Goal: Task Accomplishment & Management: Manage account settings

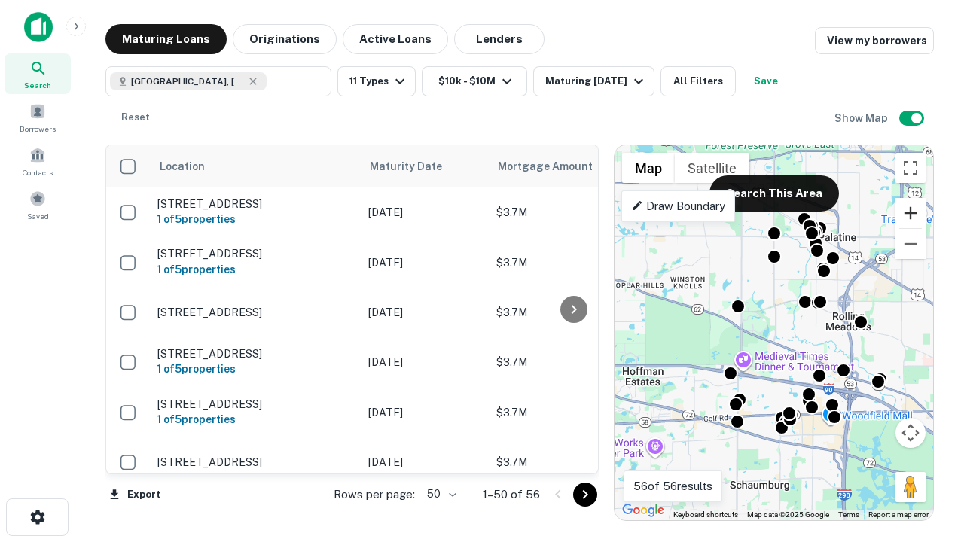
click at [910, 213] on button "Zoom in" at bounding box center [910, 213] width 30 height 30
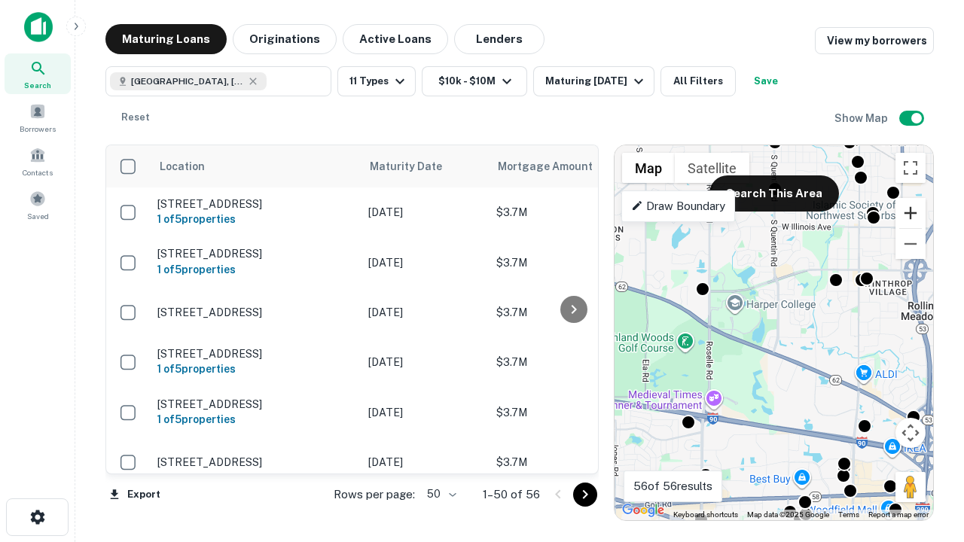
click at [910, 213] on button "Zoom in" at bounding box center [910, 213] width 30 height 30
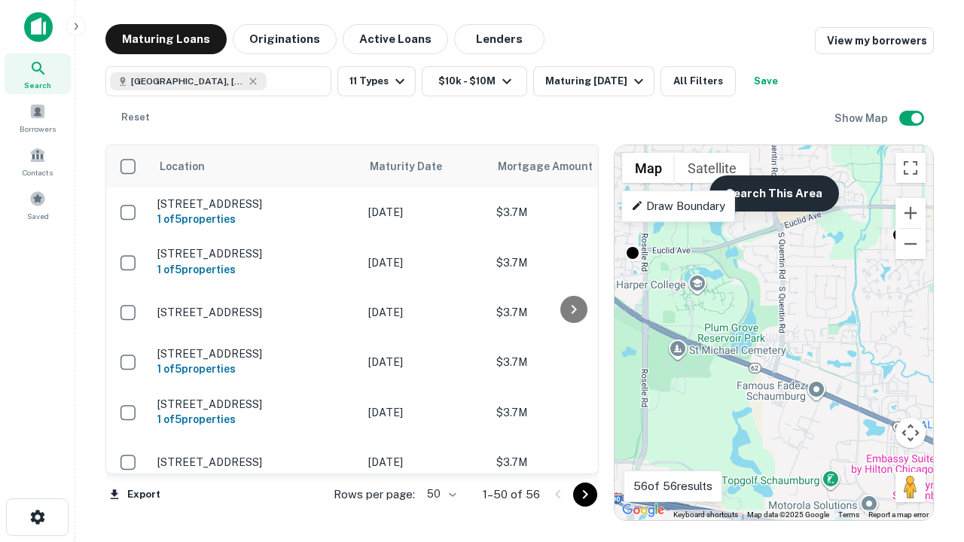
click at [773, 193] on button "Search This Area" at bounding box center [773, 193] width 129 height 36
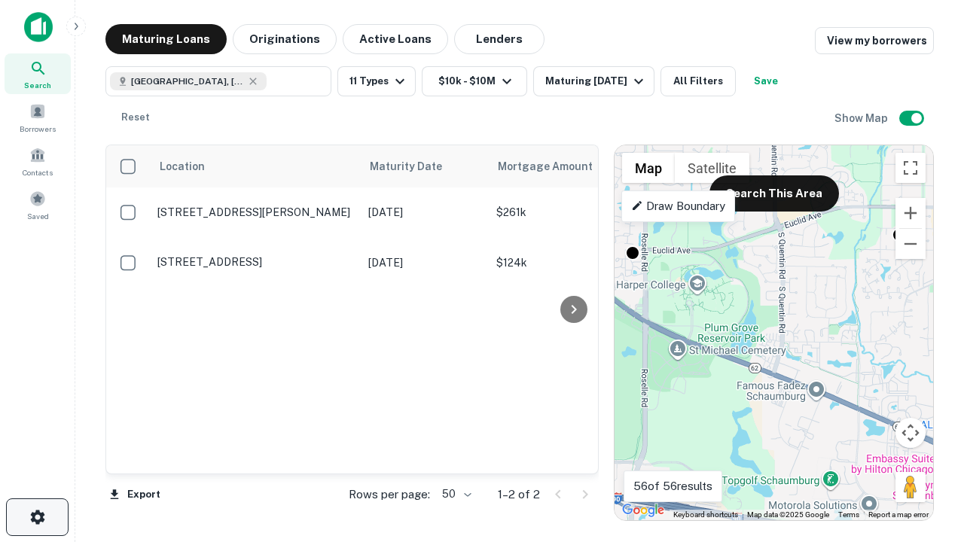
click at [37, 517] on icon "button" at bounding box center [38, 517] width 18 height 18
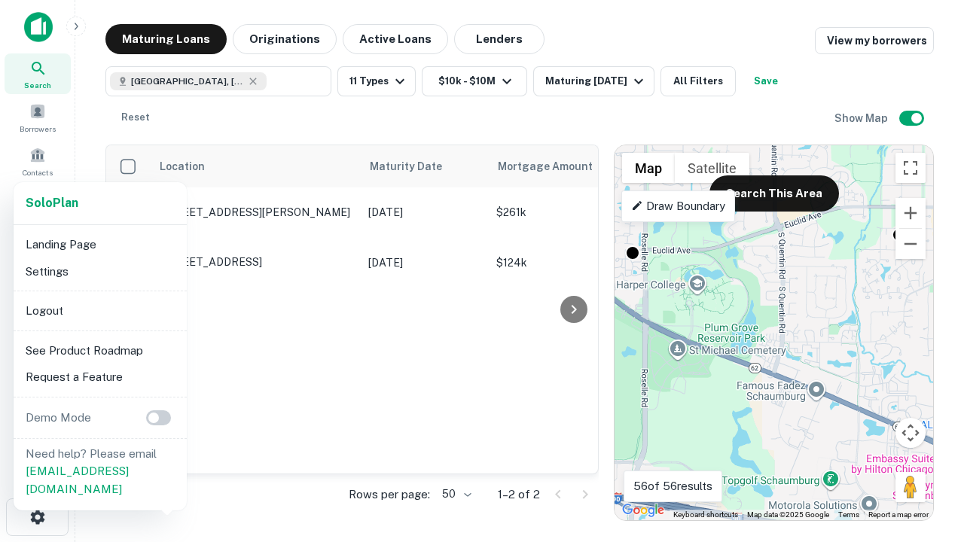
click at [99, 310] on li "Logout" at bounding box center [100, 310] width 161 height 27
